Goal: Information Seeking & Learning: Learn about a topic

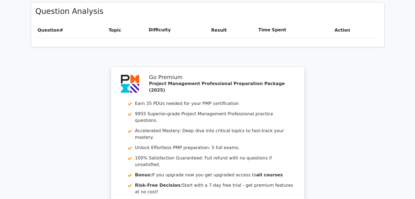
scroll to position [491, 0]
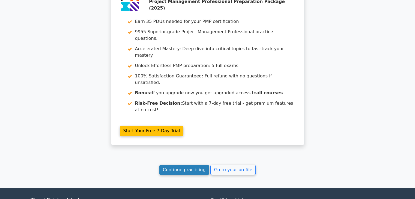
click at [192, 165] on link "Continue practicing" at bounding box center [184, 170] width 50 height 10
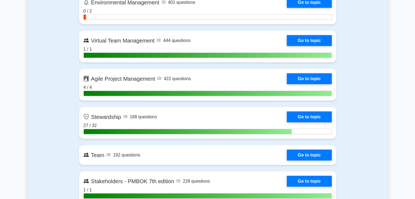
scroll to position [1418, 0]
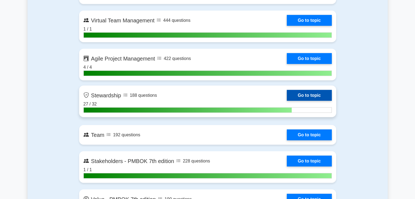
click at [313, 96] on link "Go to topic" at bounding box center [309, 95] width 45 height 11
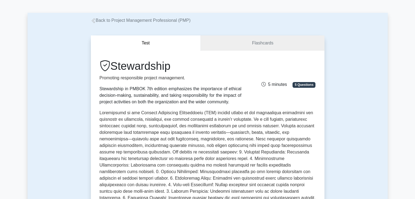
scroll to position [27, 0]
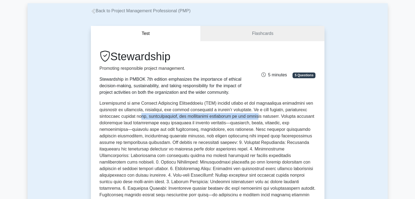
drag, startPoint x: 140, startPoint y: 118, endPoint x: 251, endPoint y: 119, distance: 111.0
click at [251, 119] on p at bounding box center [208, 166] width 216 height 133
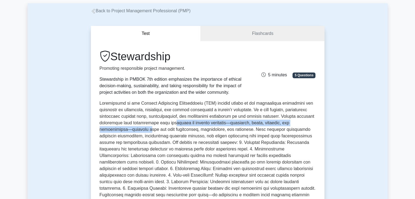
drag, startPoint x: 141, startPoint y: 125, endPoint x: 172, endPoint y: 125, distance: 31.1
click at [172, 125] on p at bounding box center [208, 166] width 216 height 133
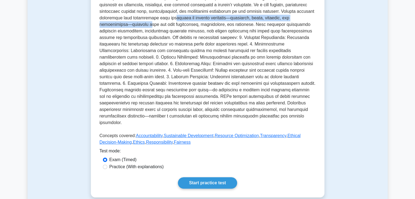
scroll to position [164, 0]
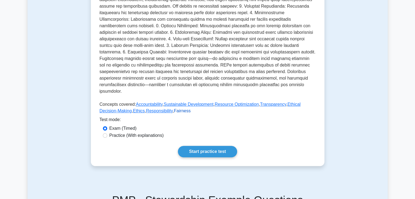
click at [174, 109] on link "Fairness" at bounding box center [182, 111] width 17 height 5
